Goal: Navigation & Orientation: Understand site structure

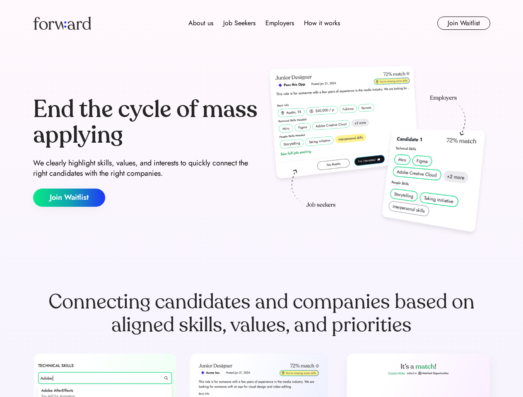
click at [261, 199] on div "End the cycle of mass applying We clearly highlight skills, values, and interes…" at bounding box center [261, 152] width 457 height 178
click at [262, 23] on div "About us Job Seekers Employers How it works" at bounding box center [264, 23] width 326 height 10
click at [62, 23] on img at bounding box center [62, 23] width 58 height 13
click at [264, 23] on div "About us Job Seekers Employers How it works" at bounding box center [264, 23] width 326 height 10
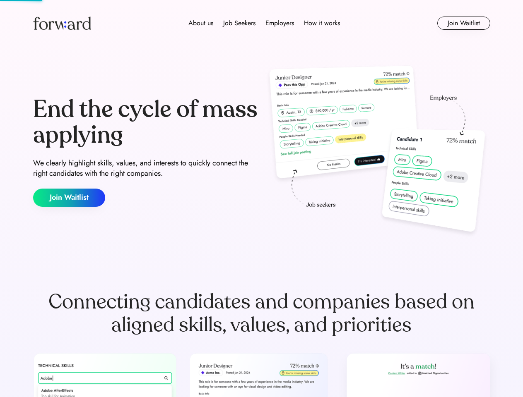
click at [201, 23] on div "About us" at bounding box center [200, 23] width 25 height 10
click at [239, 23] on div "Job Seekers" at bounding box center [239, 23] width 32 height 10
click at [279, 23] on div "Employers" at bounding box center [279, 23] width 29 height 10
click at [321, 23] on div "How it works" at bounding box center [322, 23] width 36 height 10
click at [463, 23] on button "Join Waitlist" at bounding box center [463, 23] width 53 height 13
